Goal: Information Seeking & Learning: Understand process/instructions

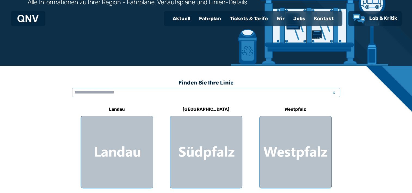
scroll to position [92, 0]
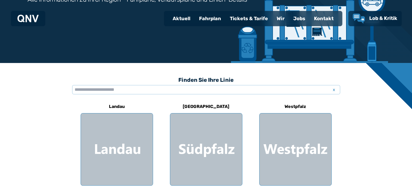
click at [212, 22] on div "Fahrplan" at bounding box center [210, 18] width 31 height 14
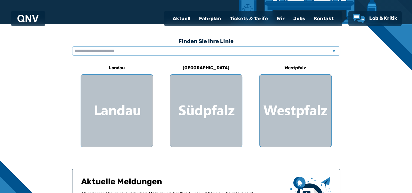
scroll to position [131, 0]
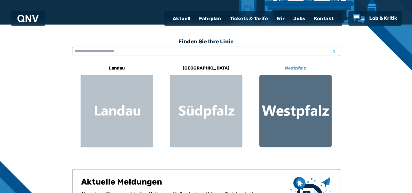
click at [289, 124] on div at bounding box center [296, 111] width 72 height 72
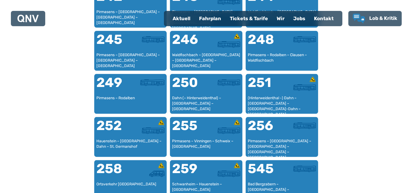
scroll to position [645, 0]
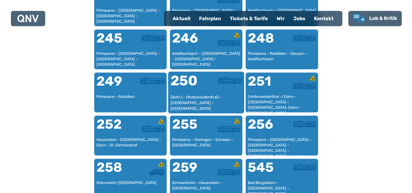
click at [198, 102] on div "Dahn (– Hinterweidenthal) – [GEOGRAPHIC_DATA] – [GEOGRAPHIC_DATA]" at bounding box center [206, 102] width 72 height 17
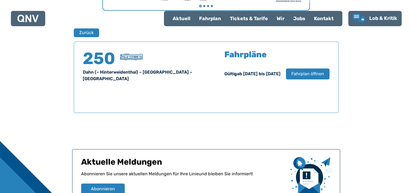
scroll to position [359, 0]
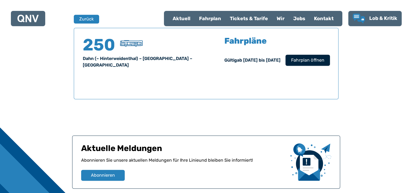
click at [307, 63] on span "Fahrplan öffnen" at bounding box center [307, 60] width 33 height 7
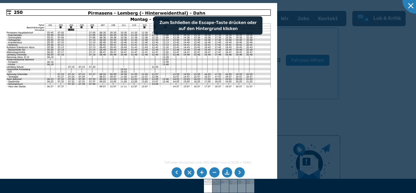
click at [184, 108] on img at bounding box center [138, 101] width 277 height 196
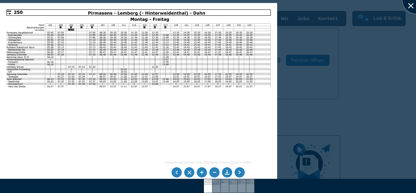
click at [411, 5] on div at bounding box center [415, -1] width 27 height 27
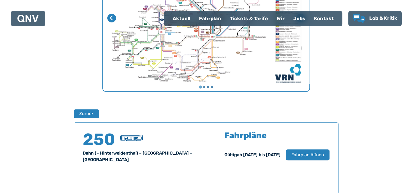
scroll to position [266, 0]
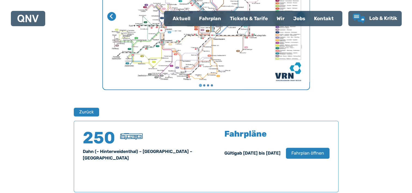
click at [326, 17] on div "Kontakt" at bounding box center [324, 18] width 28 height 14
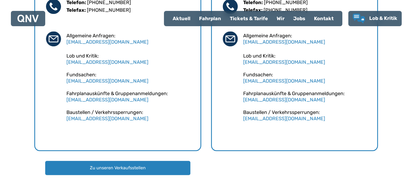
scroll to position [402, 0]
